Goal: Find specific page/section

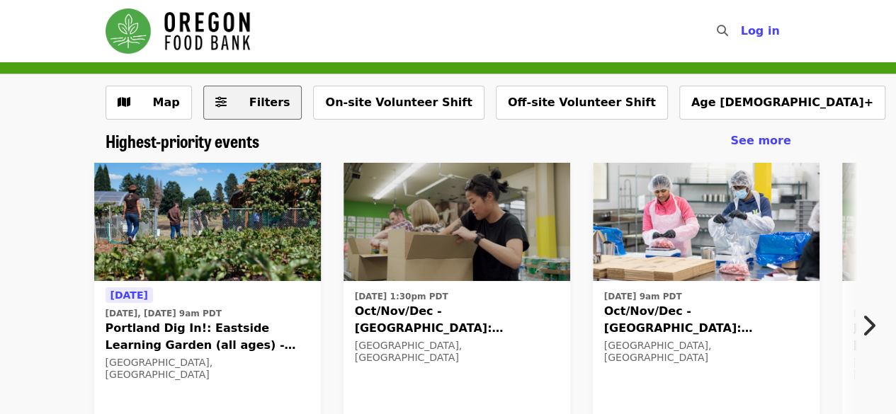
click at [249, 100] on span "Filters" at bounding box center [269, 102] width 41 height 13
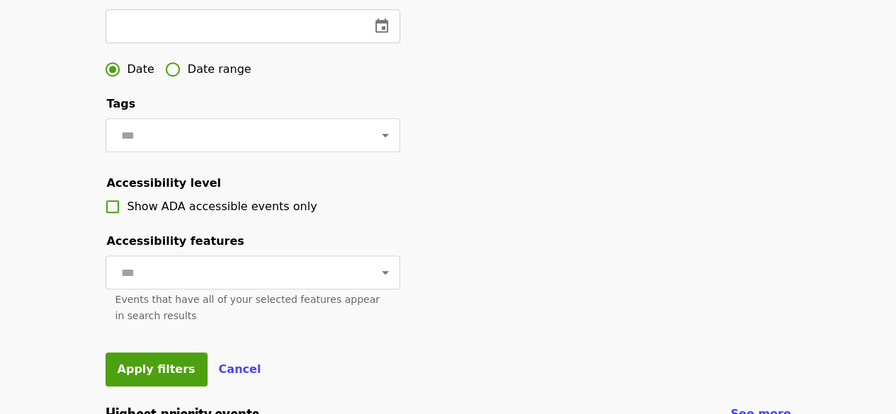
scroll to position [473, 0]
click at [383, 32] on icon "change date" at bounding box center [382, 25] width 13 height 14
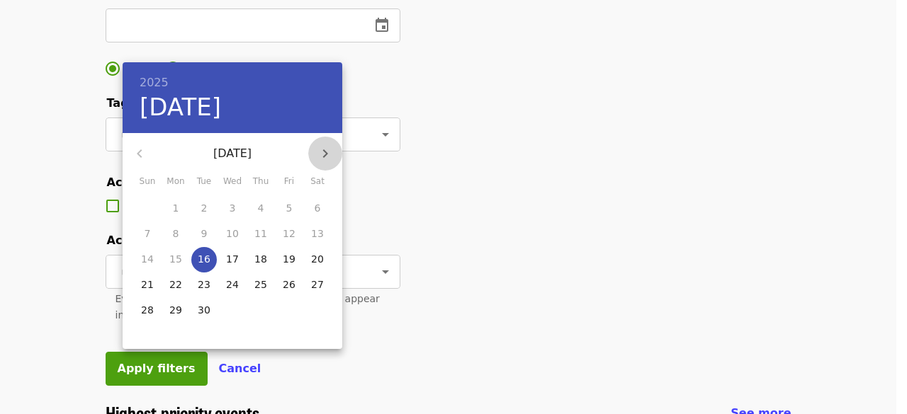
click at [327, 152] on icon "button" at bounding box center [325, 153] width 17 height 17
click at [268, 232] on span "9" at bounding box center [261, 234] width 26 height 14
type input "**********"
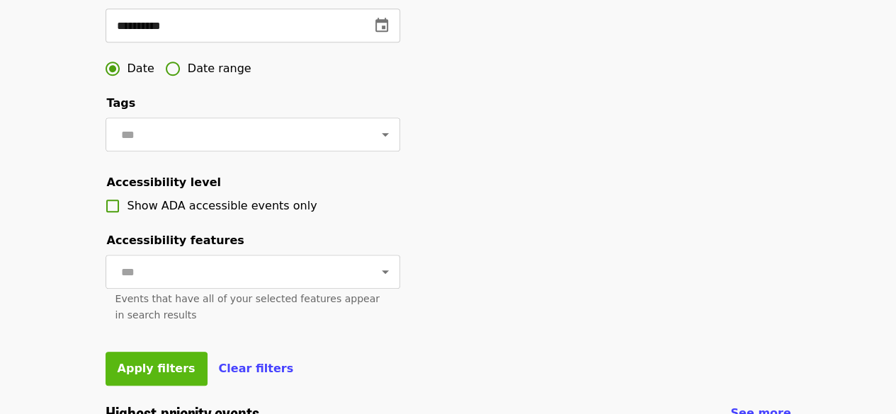
drag, startPoint x: 555, startPoint y: 218, endPoint x: 156, endPoint y: 403, distance: 439.7
click at [156, 386] on button "Apply filters" at bounding box center [157, 369] width 102 height 34
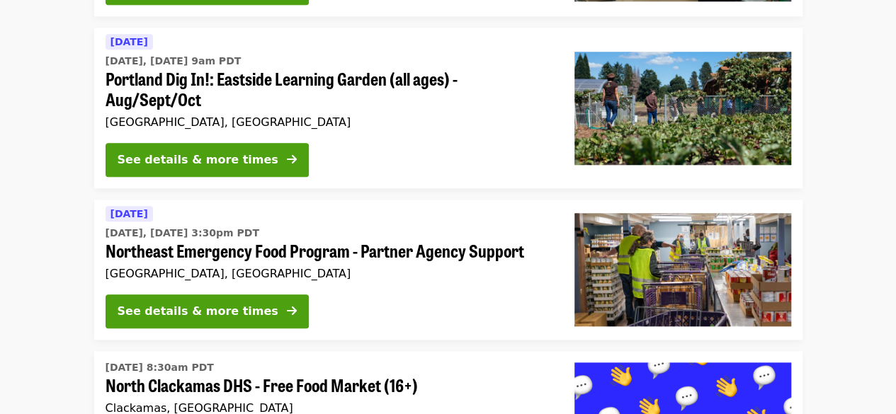
scroll to position [597, 0]
